Goal: Information Seeking & Learning: Learn about a topic

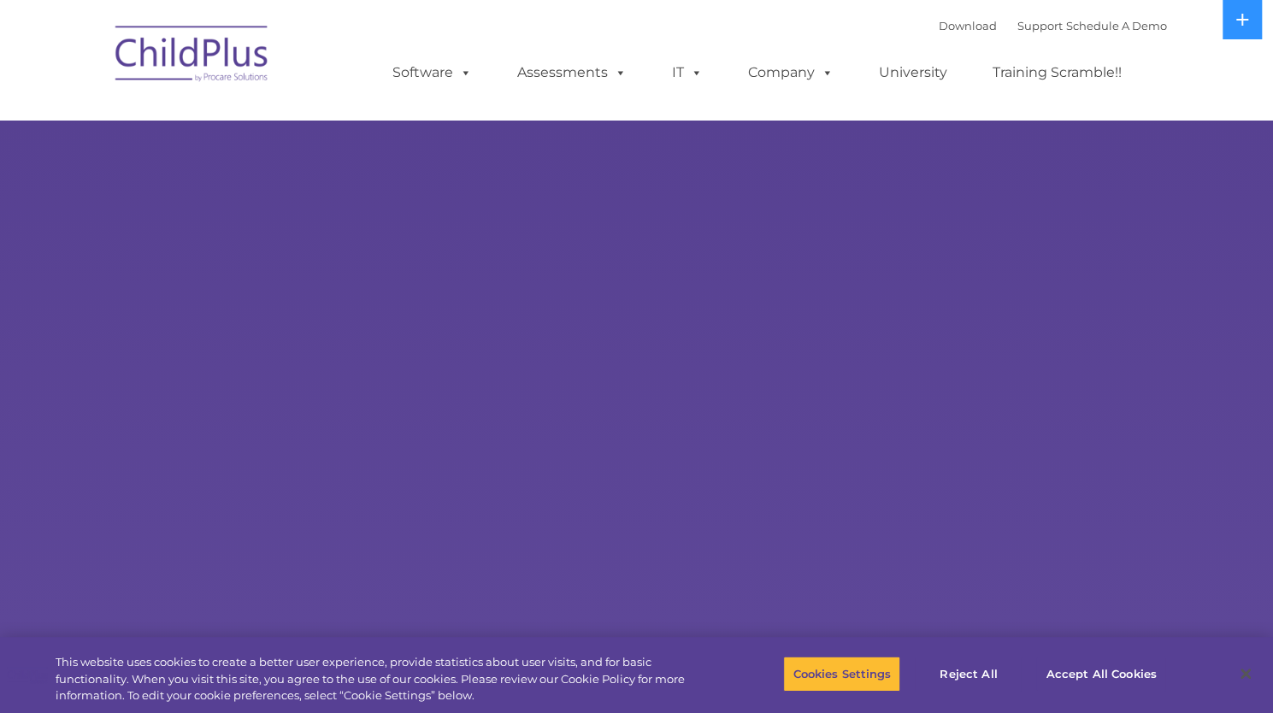
select select "MEDIUM"
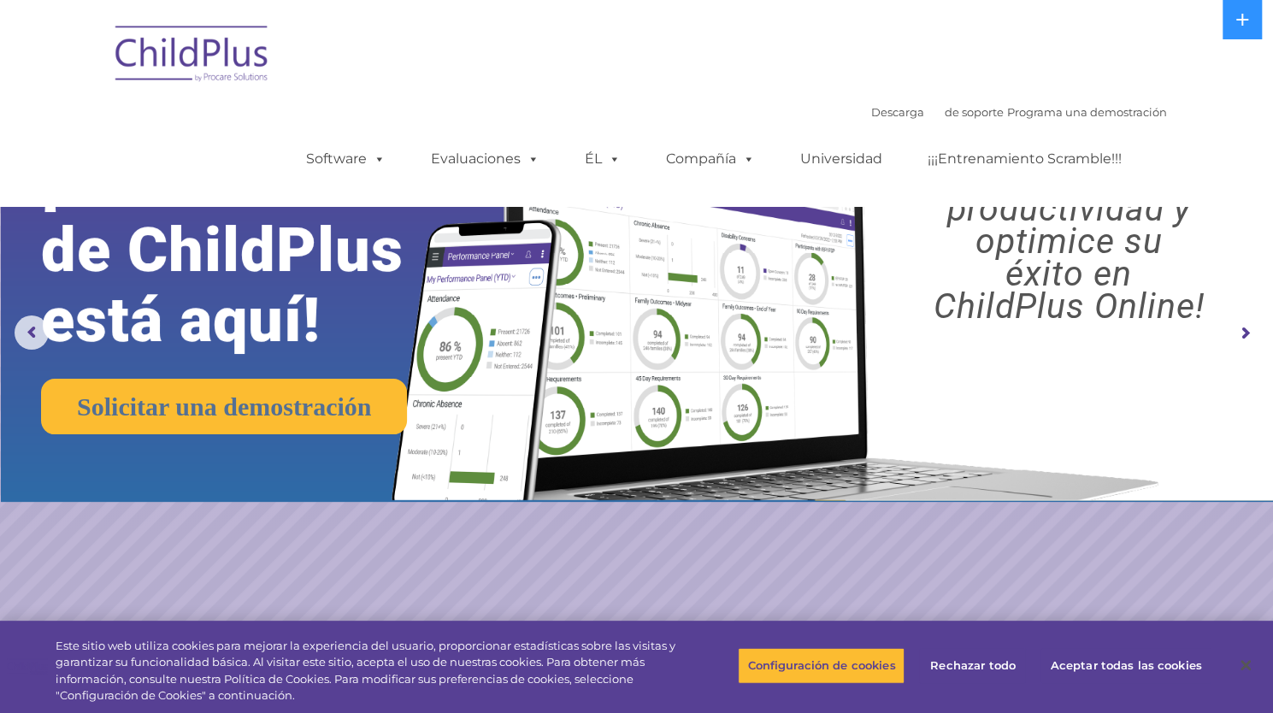
click at [198, 62] on img at bounding box center [192, 57] width 171 height 86
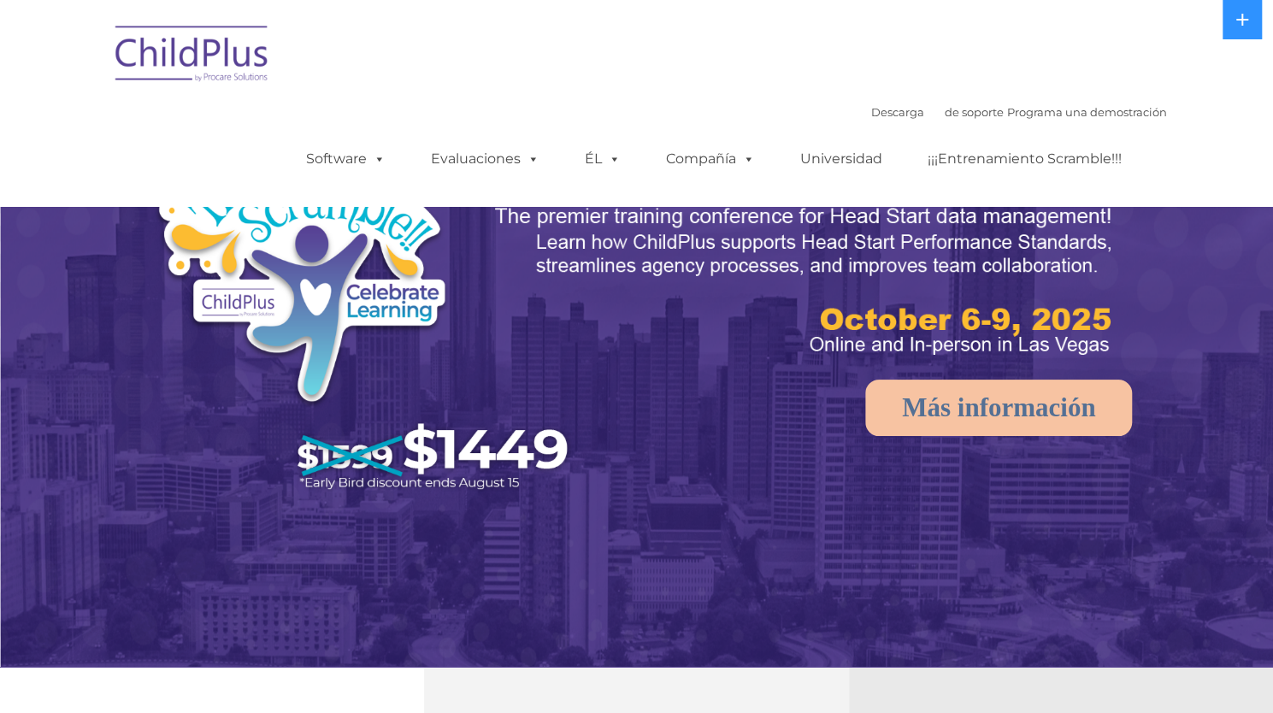
select select "MEDIUM"
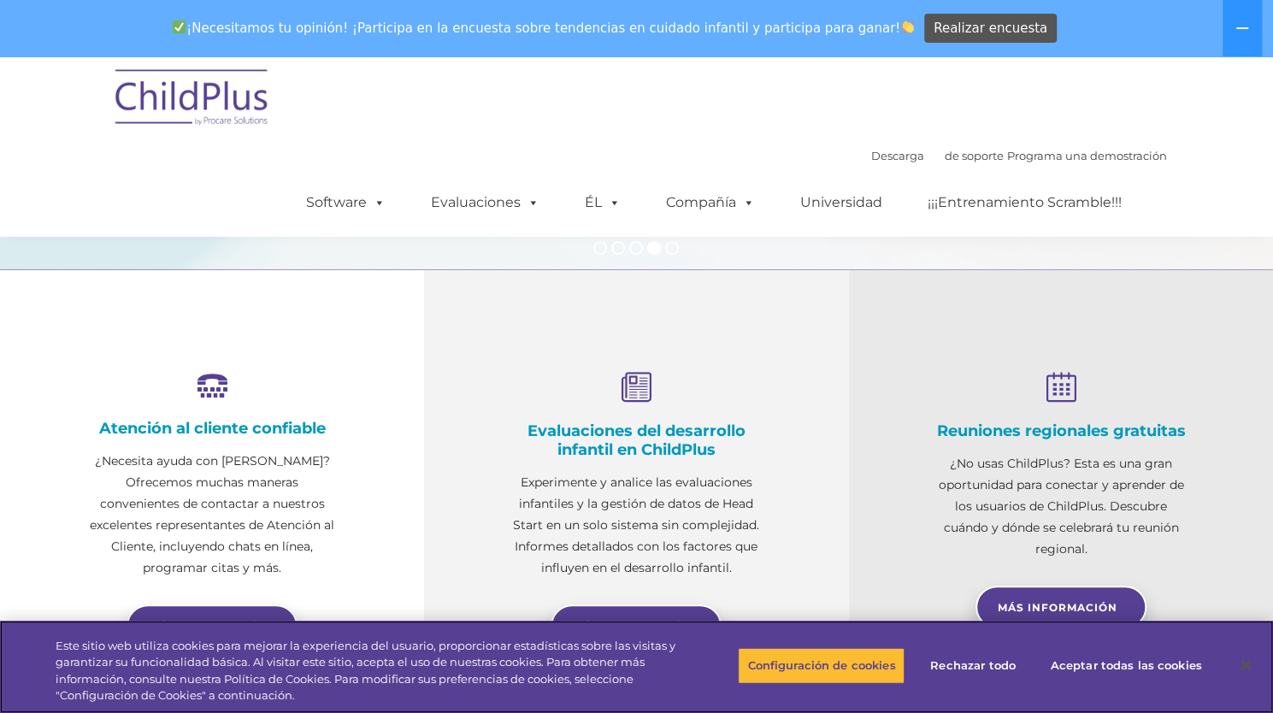
scroll to position [587, 0]
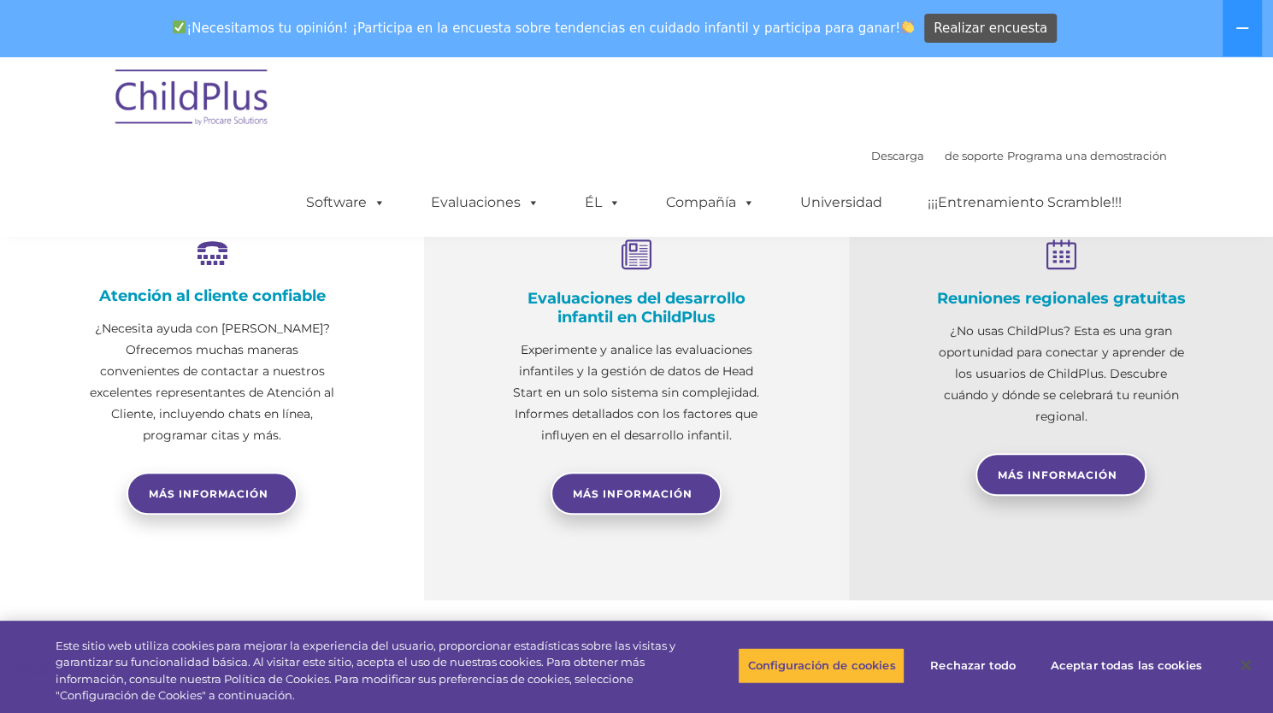
click at [1259, 320] on div "Reuniones regionales gratuitas ¿No usas ChildPlus? Esta es una gran oportunidad…" at bounding box center [1061, 368] width 424 height 463
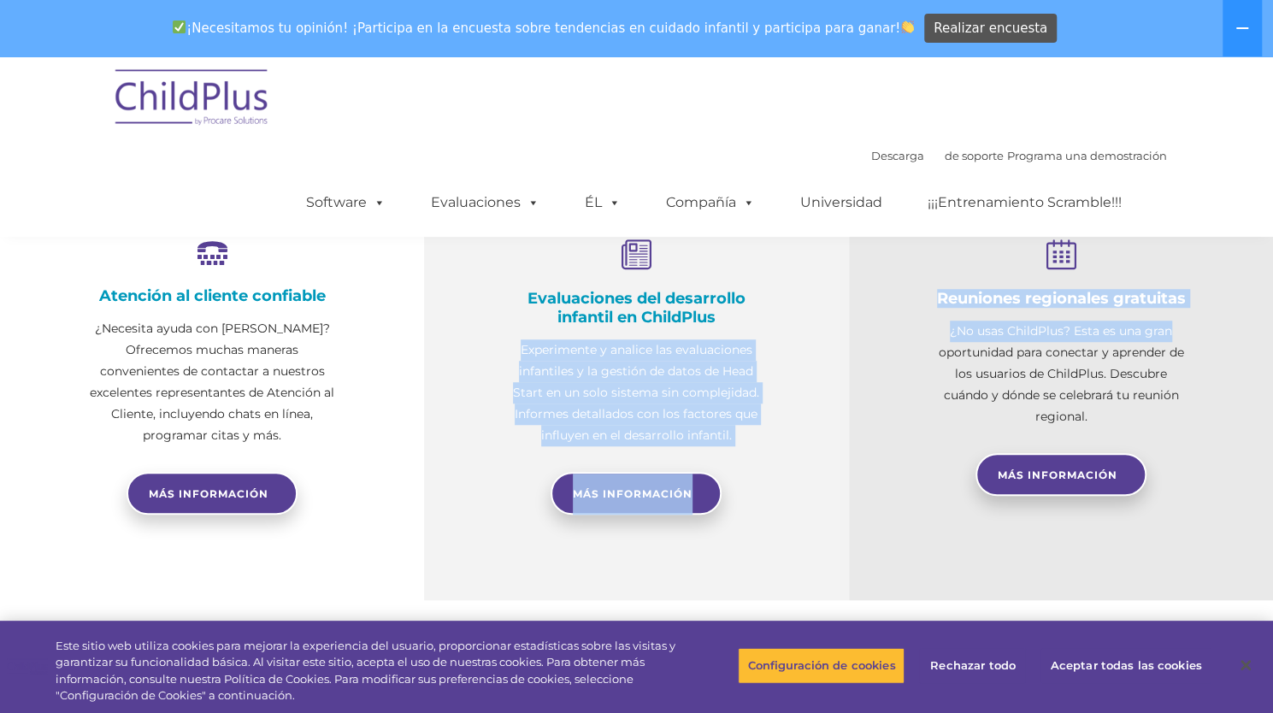
drag, startPoint x: 1259, startPoint y: 320, endPoint x: 511, endPoint y: 328, distance: 747.4
click at [511, 328] on div "Atención al cliente confiable ¿Necesita ayuda con ChildPlus? Ofrecemos muchas m…" at bounding box center [636, 368] width 1273 height 463
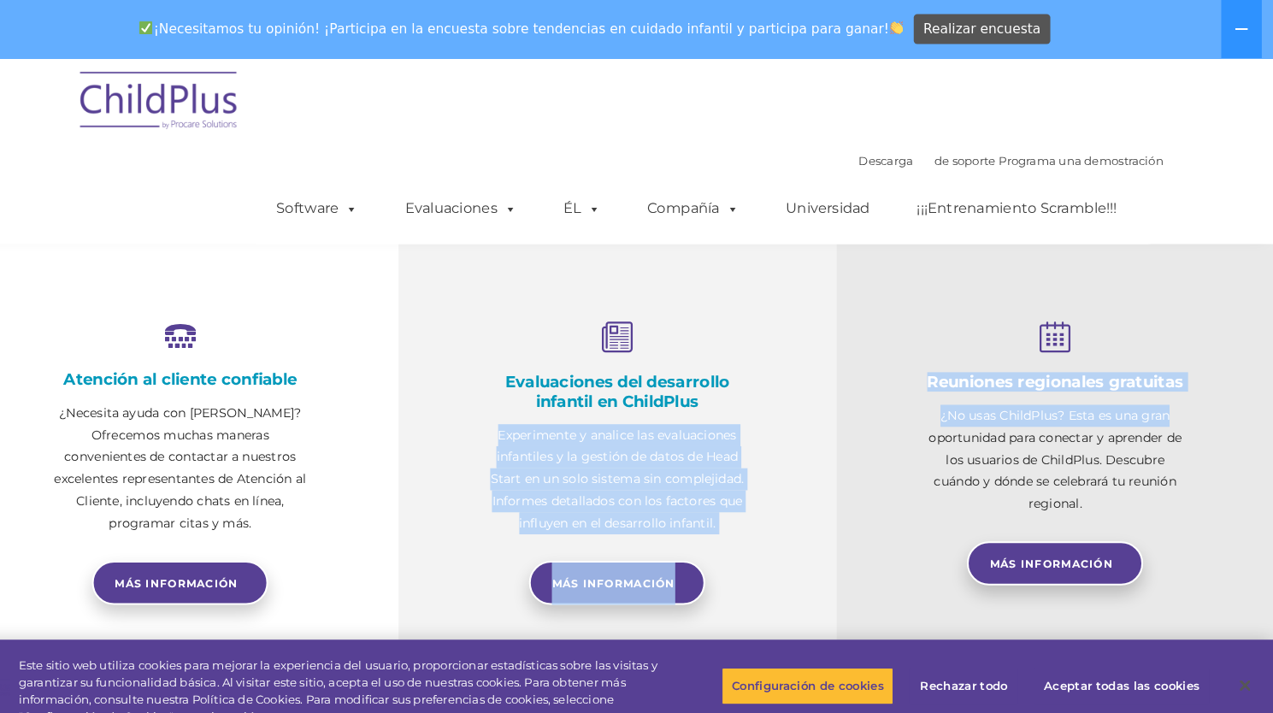
scroll to position [515, 0]
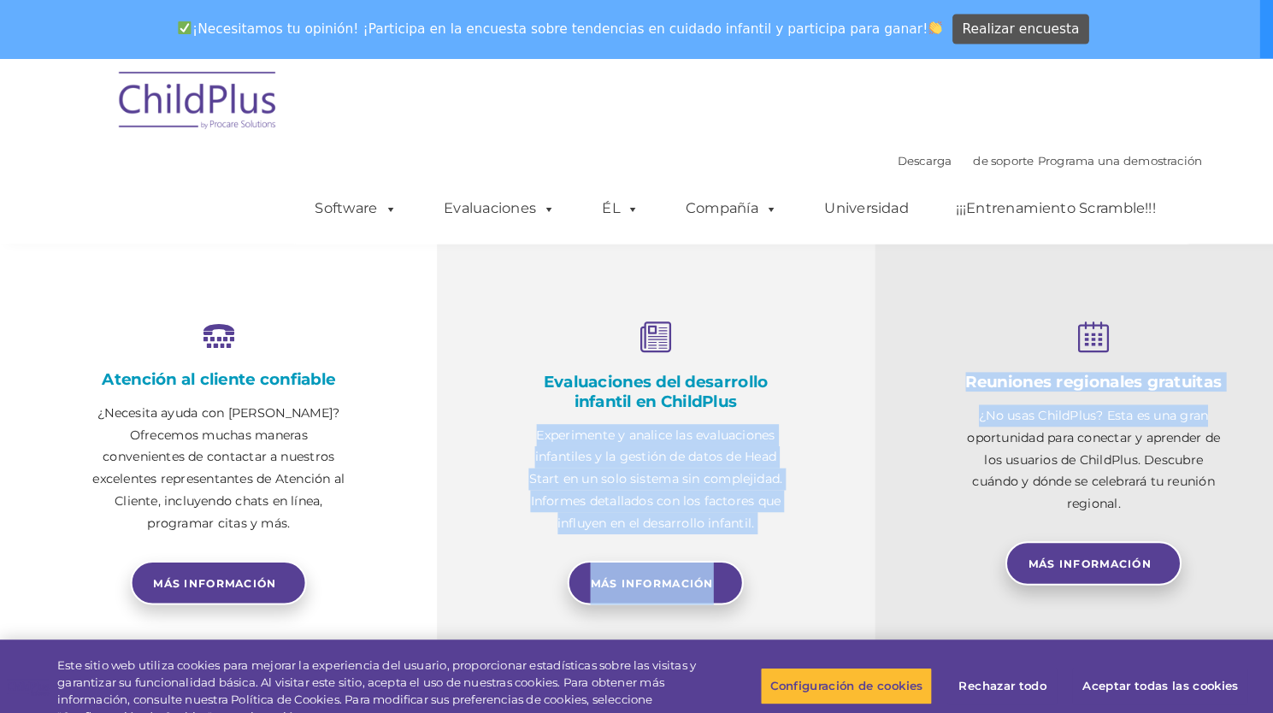
drag, startPoint x: 161, startPoint y: 347, endPoint x: 0, endPoint y: 263, distance: 181.3
click at [0, 263] on div "Atención al cliente confiable ¿Necesita ayuda con ChildPlus? Ofrecemos muchas m…" at bounding box center [212, 440] width 424 height 463
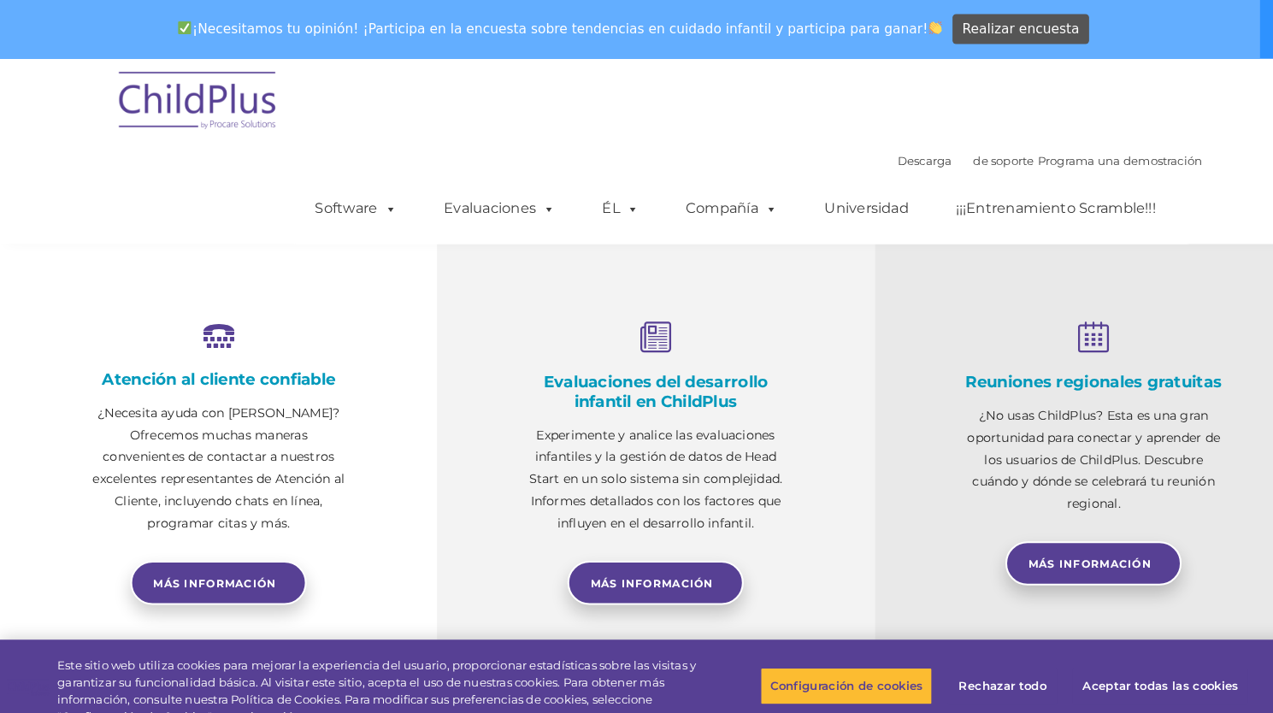
click at [0, 263] on div "Atención al cliente confiable ¿Necesita ayuda con ChildPlus? Ofrecemos muchas m…" at bounding box center [212, 440] width 424 height 463
